Goal: Task Accomplishment & Management: Manage account settings

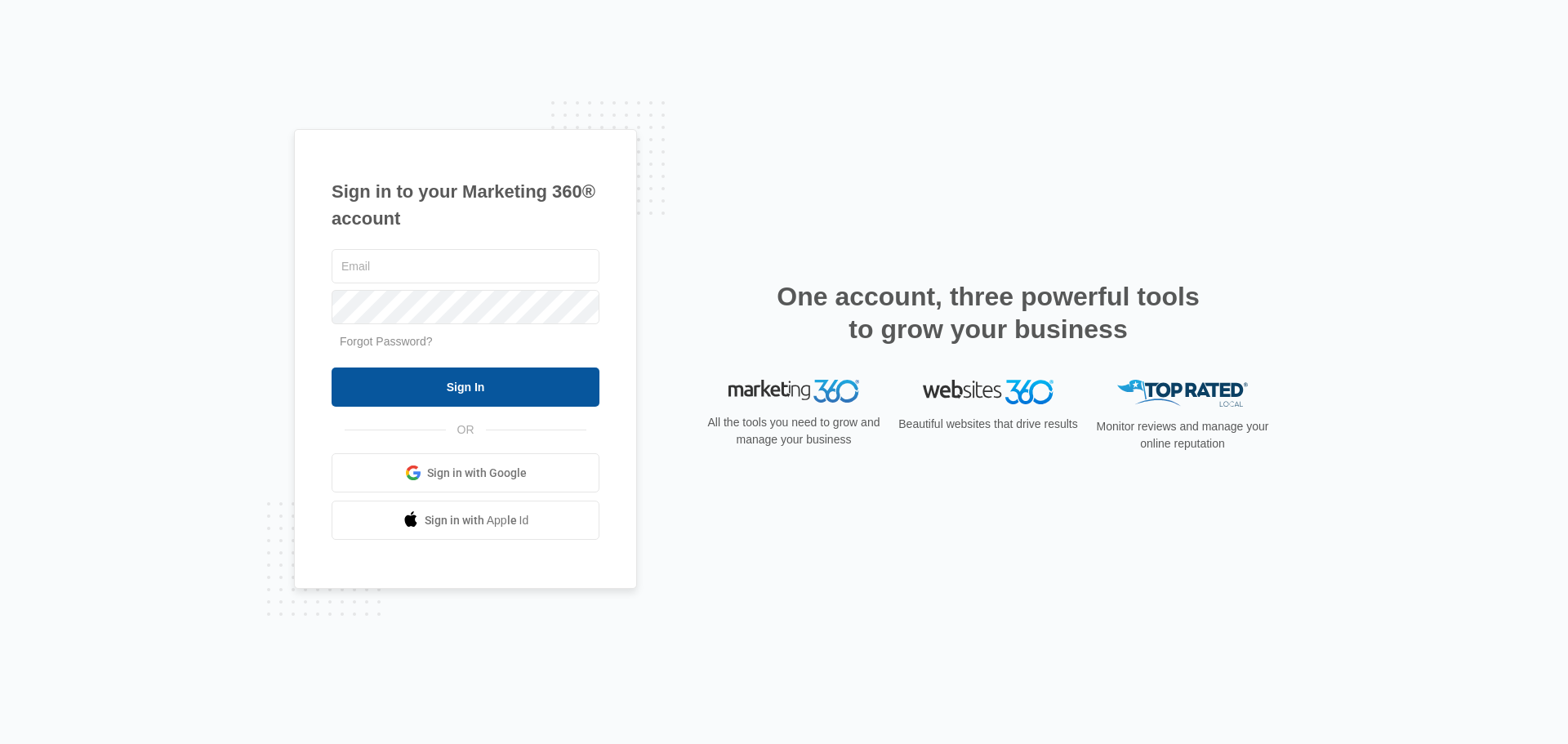
type input "[EMAIL_ADDRESS][DOMAIN_NAME]"
click at [463, 381] on input "Sign In" at bounding box center [465, 386] width 268 height 39
